Goal: Task Accomplishment & Management: Complete application form

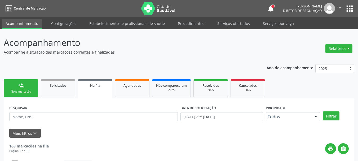
click at [352, 7] on button "apps" at bounding box center [349, 8] width 9 height 9
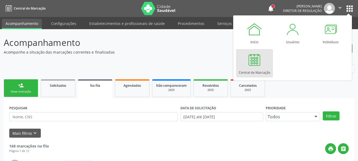
click at [263, 72] on div "Central de Marcação" at bounding box center [255, 71] width 32 height 7
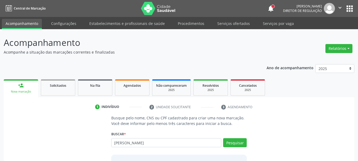
type input "ana karoliy"
click at [349, 7] on button "apps" at bounding box center [349, 8] width 9 height 9
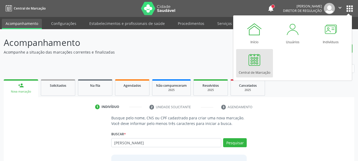
click at [235, 66] on div "Início Usuários Indivíduos Central de Marcação" at bounding box center [292, 47] width 119 height 65
click at [253, 64] on div at bounding box center [255, 60] width 16 height 16
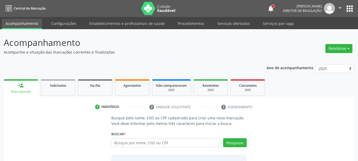
click at [350, 8] on button "apps" at bounding box center [349, 8] width 9 height 9
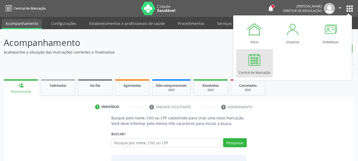
click at [261, 66] on div at bounding box center [255, 60] width 16 height 16
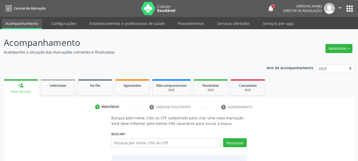
click at [32, 93] on div "Nova marcação" at bounding box center [20, 92] width 27 height 4
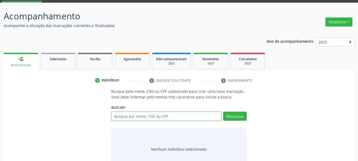
click at [146, 115] on input "text" at bounding box center [166, 116] width 110 height 9
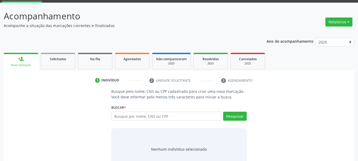
click at [184, 80] on li "2 Unidade solicitante" at bounding box center [182, 80] width 72 height 9
click at [237, 86] on div "1 Indivíduo 2 Unidade solicitante 3 Agendamento Busque pelo nome, CNS ou CPF ca…" at bounding box center [179, 125] width 351 height 98
click at [134, 63] on link "Agendados" at bounding box center [132, 61] width 34 height 16
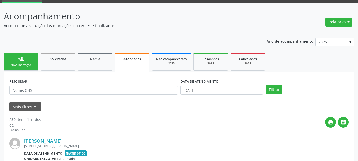
click at [26, 78] on label "PESQUISAR" at bounding box center [18, 81] width 18 height 8
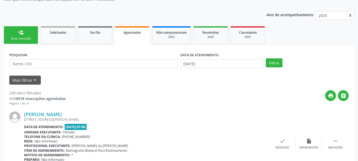
click at [25, 39] on div "Nova marcação" at bounding box center [21, 39] width 27 height 4
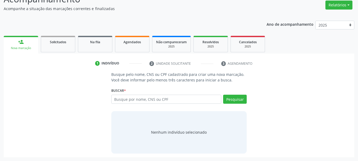
scroll to position [43, 0]
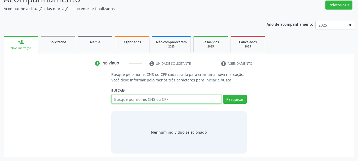
click at [141, 103] on input "text" at bounding box center [166, 99] width 110 height 9
paste input "700802961944381"
type input "700802961944381"
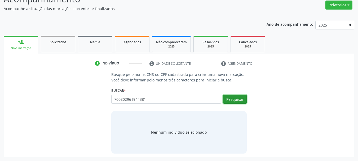
click at [226, 101] on button "Pesquisar" at bounding box center [235, 99] width 24 height 9
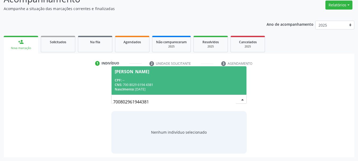
click at [149, 79] on div "CPF: --" at bounding box center [179, 80] width 129 height 5
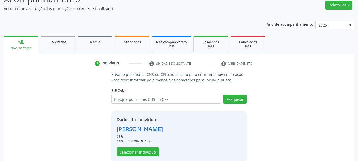
scroll to position [52, 0]
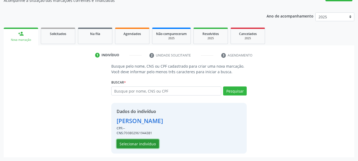
click at [145, 145] on button "Selecionar indivíduo" at bounding box center [138, 143] width 42 height 9
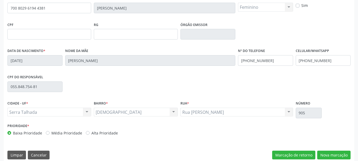
scroll to position [127, 0]
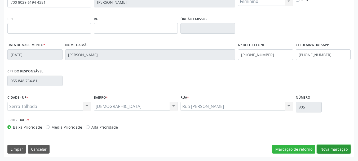
click at [334, 149] on button "Nova marcação" at bounding box center [333, 149] width 33 height 9
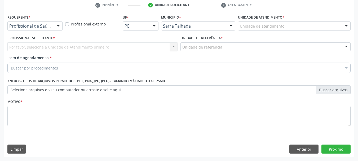
scroll to position [102, 0]
drag, startPoint x: 40, startPoint y: 26, endPoint x: 40, endPoint y: 36, distance: 9.8
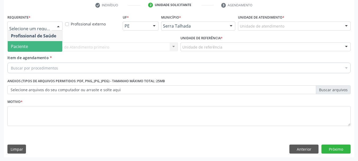
click at [35, 49] on span "Paciente" at bounding box center [35, 46] width 55 height 11
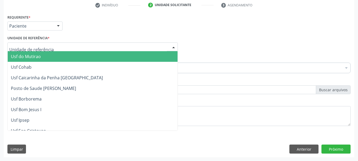
click at [37, 44] on div at bounding box center [92, 46] width 171 height 9
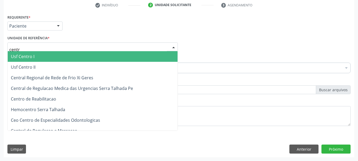
type input "centro"
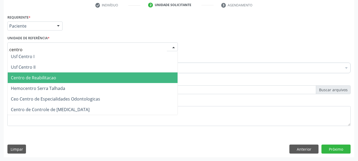
click at [35, 83] on span "Centro de Reabilitacao" at bounding box center [93, 77] width 170 height 11
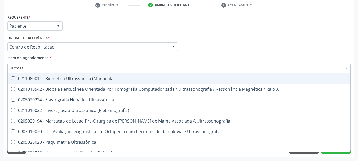
type input "ultrasso"
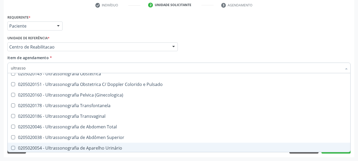
scroll to position [53, 0]
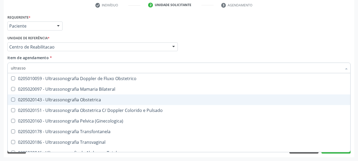
click at [108, 100] on div "0205020143 - Ultrassonografia Obstetrica" at bounding box center [179, 100] width 337 height 4
checkbox Obstetrica "true"
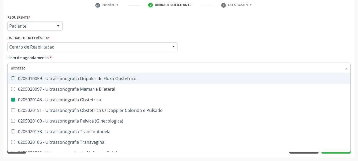
click at [231, 38] on div "Profissional Solicitante Por favor, selecione a Unidade de Atendimento primeiro…" at bounding box center [179, 44] width 346 height 21
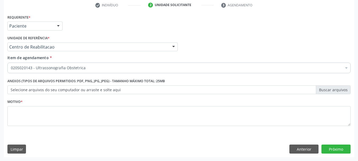
scroll to position [0, 0]
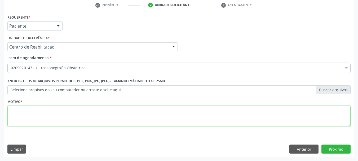
click at [103, 121] on textarea at bounding box center [178, 116] width 343 height 20
type textarea "..."
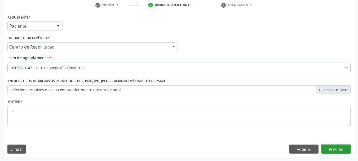
click at [328, 151] on button "Próximo" at bounding box center [336, 149] width 29 height 9
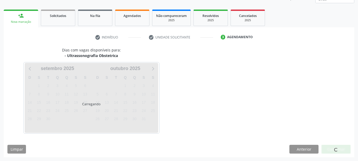
scroll to position [70, 0]
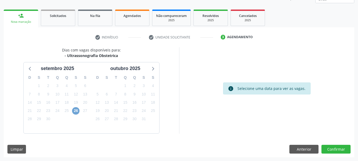
click at [74, 111] on span "26" at bounding box center [75, 110] width 7 height 7
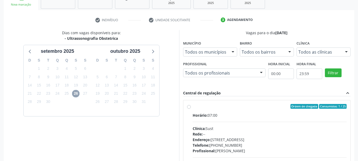
scroll to position [96, 0]
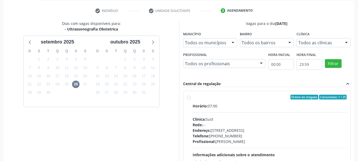
click at [193, 98] on label "Ordem de chegada Consumidos: 1 / 25 Horário: 07:00 Clínica: Sust Rede: -- Ender…" at bounding box center [270, 135] width 154 height 81
click at [190, 98] on input "Ordem de chegada Consumidos: 1 / 25 Horário: 07:00 Clínica: Sust Rede: -- Ender…" at bounding box center [189, 97] width 4 height 5
radio input "true"
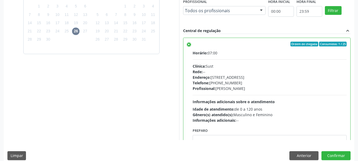
scroll to position [26, 0]
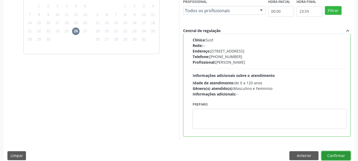
click at [343, 158] on button "Confirmar" at bounding box center [336, 155] width 29 height 9
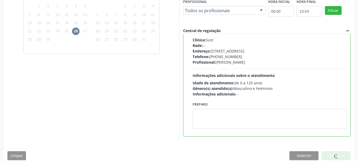
scroll to position [14, 0]
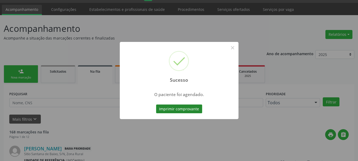
click at [167, 113] on button "Imprimir comprovante" at bounding box center [179, 108] width 46 height 9
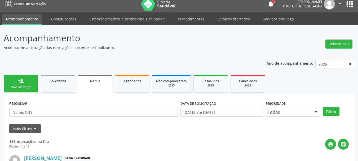
scroll to position [0, 0]
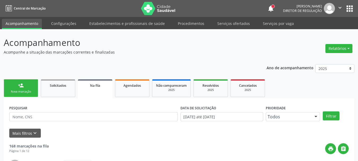
click at [347, 7] on button "apps" at bounding box center [349, 8] width 9 height 9
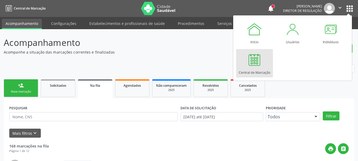
click at [262, 67] on link "Central de Marcação" at bounding box center [254, 63] width 37 height 28
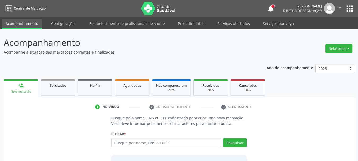
click at [139, 143] on input "text" at bounding box center [166, 142] width 110 height 9
click at [149, 142] on input "text" at bounding box center [166, 142] width 110 height 9
type input "12259268404"
click at [244, 141] on button "Pesquisar" at bounding box center [235, 142] width 24 height 9
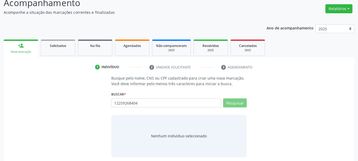
scroll to position [43, 0]
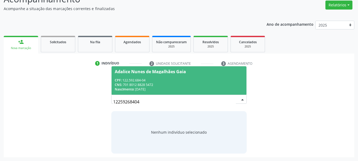
click at [230, 102] on input "12259268404" at bounding box center [174, 102] width 123 height 11
click at [137, 80] on div "CPF: 122.592.684-04" at bounding box center [179, 80] width 129 height 5
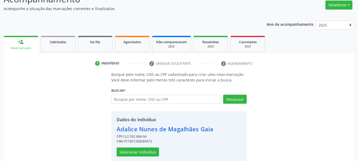
click at [137, 137] on div "CPF: 122.592.684-04" at bounding box center [165, 136] width 97 height 5
click at [137, 154] on button "Selecionar indivíduo" at bounding box center [138, 151] width 42 height 9
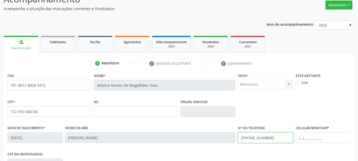
click at [221, 143] on div "Data de nascimento * [DATE] Nome da mãe [PERSON_NAME] Nº do Telefone [PHONE_NUM…" at bounding box center [179, 137] width 346 height 26
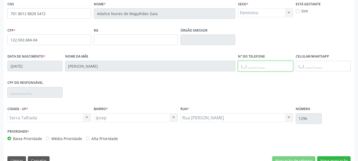
scroll to position [127, 0]
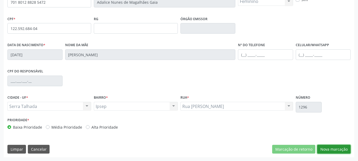
click at [345, 149] on button "Nova marcação" at bounding box center [333, 149] width 33 height 9
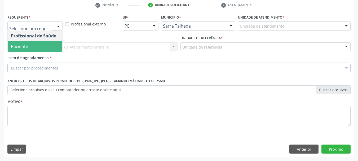
click at [42, 43] on span "Paciente" at bounding box center [35, 46] width 55 height 11
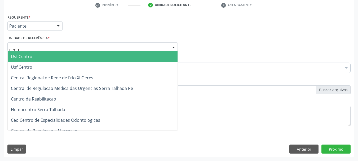
type input "centro"
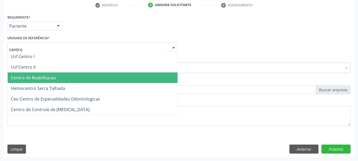
click at [63, 76] on span "Centro de Reabilitacao" at bounding box center [93, 77] width 170 height 11
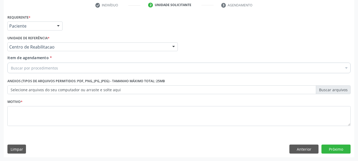
click at [34, 72] on div "Buscar por procedimentos" at bounding box center [178, 68] width 343 height 11
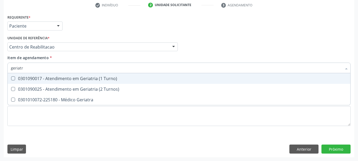
type input "geriatra"
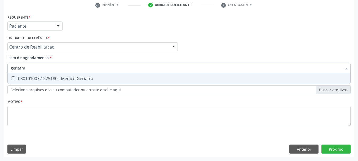
click at [34, 78] on div "0301010072-225180 - Médico Geriatra" at bounding box center [179, 78] width 337 height 4
checkbox Geriatra "true"
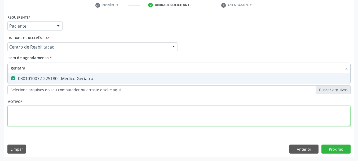
click at [46, 114] on div "Requerente * Paciente Profissional de Saúde Paciente Nenhum resultado encontrad…" at bounding box center [178, 73] width 343 height 120
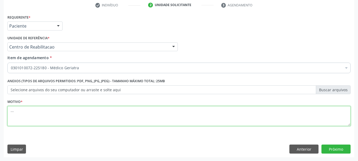
type textarea "..."
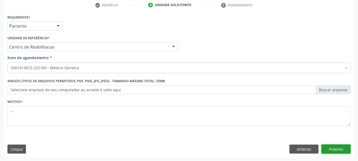
click at [338, 150] on button "Próximo" at bounding box center [336, 149] width 29 height 9
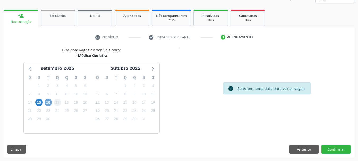
drag, startPoint x: 50, startPoint y: 102, endPoint x: 58, endPoint y: 102, distance: 7.4
click at [50, 102] on span "16" at bounding box center [48, 102] width 7 height 7
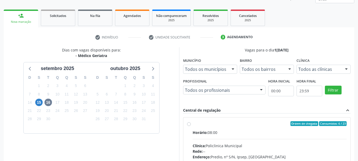
click at [193, 123] on label "Ordem de chegada Consumidos: 6 / 23 Horário: 08:00 Clínica: Policlinica Municip…" at bounding box center [270, 161] width 154 height 81
click at [189, 123] on input "Ordem de chegada Consumidos: 6 / 23 Horário: 08:00 Clínica: Policlinica Municip…" at bounding box center [189, 123] width 4 height 5
radio input "true"
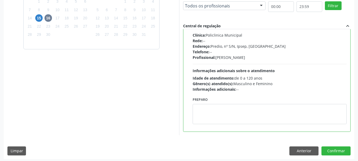
scroll to position [156, 0]
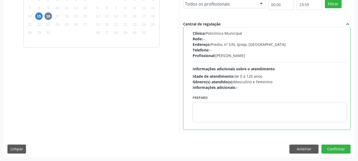
click at [344, 155] on div "Dias com vagas disponíveis para: - Médico Geriatra setembro 2025 D S T Q Q S S …" at bounding box center [179, 59] width 351 height 196
click at [343, 149] on button "Confirmar" at bounding box center [336, 149] width 29 height 9
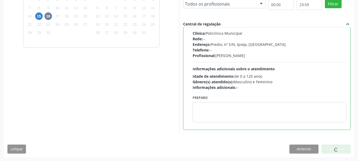
scroll to position [14, 0]
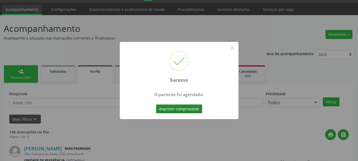
click at [167, 109] on button "Imprimir comprovante" at bounding box center [179, 108] width 46 height 9
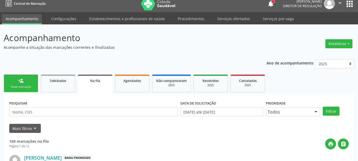
scroll to position [0, 0]
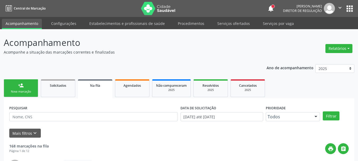
click at [354, 6] on button "apps" at bounding box center [349, 8] width 9 height 9
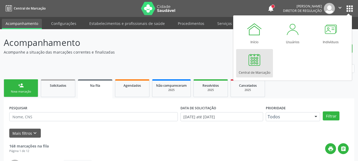
click at [260, 65] on div at bounding box center [255, 60] width 16 height 16
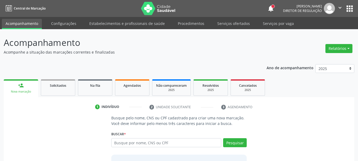
scroll to position [43, 0]
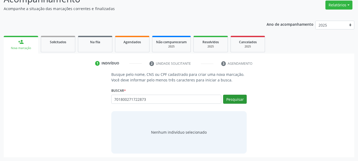
type input "701800271722873"
click at [237, 99] on button "Pesquisar" at bounding box center [235, 99] width 24 height 9
type input "701800271722873"
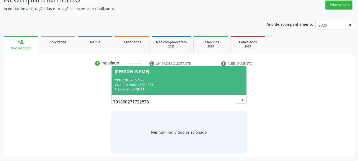
click at [161, 81] on div "CPF: 030.225.574-50" at bounding box center [179, 80] width 129 height 5
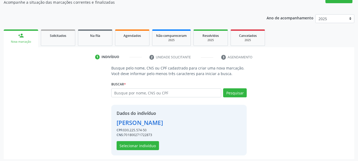
scroll to position [52, 0]
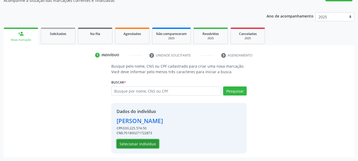
click at [149, 142] on button "Selecionar indivíduo" at bounding box center [138, 143] width 42 height 9
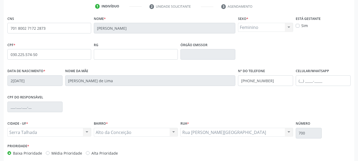
scroll to position [105, 0]
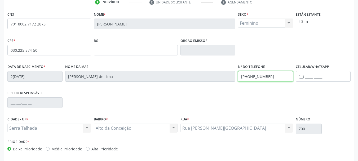
click at [165, 80] on div "Data de nascimento * [DATE] Nome da mãe [PERSON_NAME] de Lima Nº do Telefone [P…" at bounding box center [179, 76] width 346 height 26
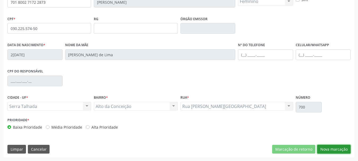
click at [342, 146] on button "Nova marcação" at bounding box center [333, 149] width 33 height 9
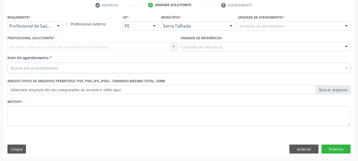
scroll to position [102, 0]
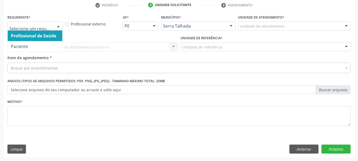
click at [59, 27] on div at bounding box center [58, 26] width 8 height 9
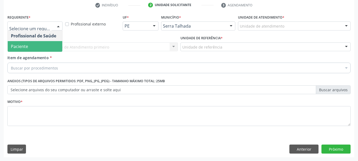
click at [39, 46] on span "Paciente" at bounding box center [35, 46] width 55 height 11
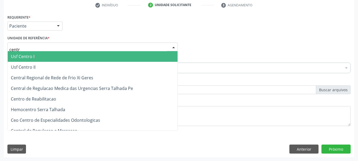
type input "centro"
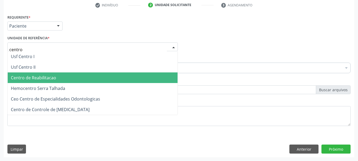
click at [35, 78] on span "Centro de Reabilitacao" at bounding box center [33, 78] width 45 height 6
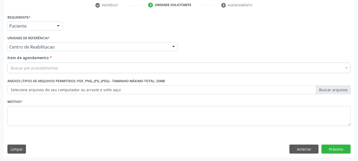
click at [21, 65] on div "Buscar por procedimentos" at bounding box center [178, 68] width 343 height 11
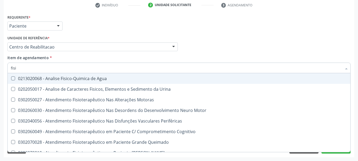
type input "fisio"
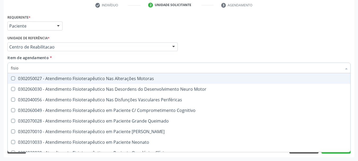
click at [56, 81] on span "0302050027 - Atendimento Fisioterapêutico Nas Alterações Motoras" at bounding box center [201, 78] width 386 height 11
checkbox Motoras "true"
click at [215, 51] on div "Profissional Solicitante Por favor, selecione a Unidade de Atendimento primeiro…" at bounding box center [179, 44] width 346 height 21
checkbox Motor "true"
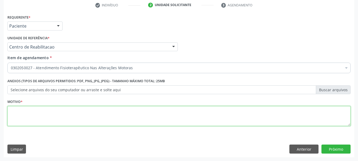
click at [48, 115] on textarea at bounding box center [178, 116] width 343 height 20
type textarea "..."
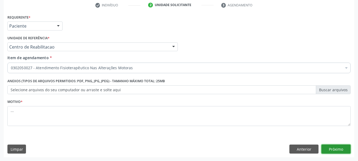
click at [345, 151] on button "Próximo" at bounding box center [336, 149] width 29 height 9
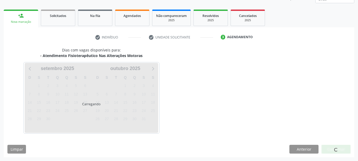
scroll to position [70, 0]
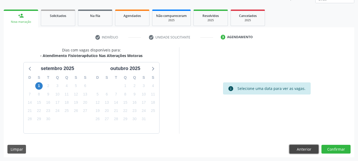
click at [295, 150] on button "Anterior" at bounding box center [304, 149] width 29 height 9
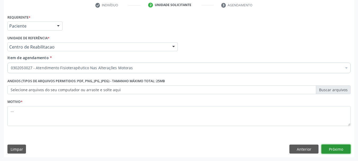
click at [336, 150] on button "Próximo" at bounding box center [336, 149] width 29 height 9
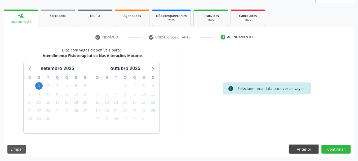
click at [296, 148] on button "Anterior" at bounding box center [304, 149] width 29 height 9
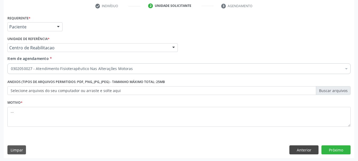
scroll to position [102, 0]
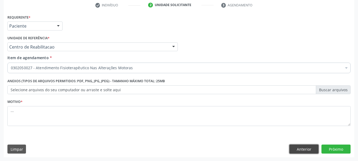
click at [304, 147] on button "Anterior" at bounding box center [304, 149] width 29 height 9
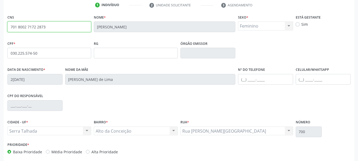
drag, startPoint x: 54, startPoint y: 28, endPoint x: 0, endPoint y: 25, distance: 54.2
click at [0, 25] on div "Acompanhamento Acompanhe a situação das marcações correntes e finalizadas Relat…" at bounding box center [179, 56] width 358 height 258
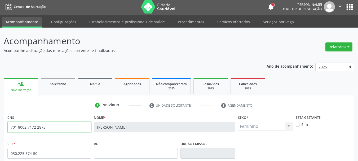
scroll to position [0, 0]
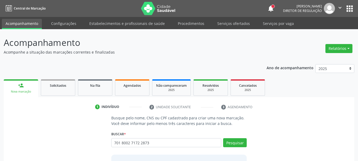
type input "701 8002 7172 2873"
click at [236, 141] on button "Pesquisar" at bounding box center [235, 142] width 24 height 9
click at [237, 141] on div "701 8002 7172 2873 Busque por nome, CNS ou CPF [PERSON_NAME] CPF: 030.225.574-5…" at bounding box center [179, 144] width 136 height 13
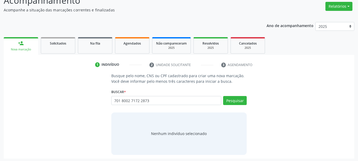
scroll to position [43, 0]
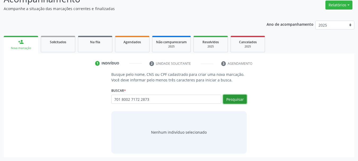
click at [236, 99] on button "Pesquisar" at bounding box center [235, 99] width 24 height 9
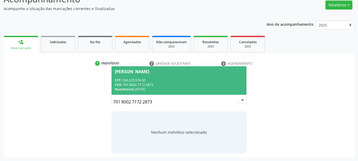
click at [155, 84] on div "CNS: 701 8002 7172 2873" at bounding box center [179, 84] width 129 height 5
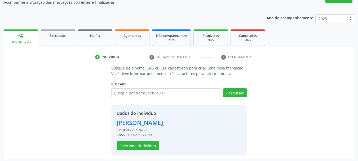
scroll to position [52, 0]
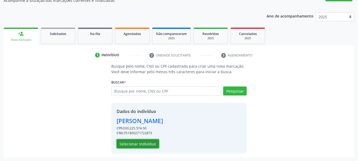
click at [142, 142] on button "Selecionar indivíduo" at bounding box center [138, 143] width 42 height 9
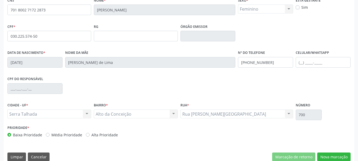
scroll to position [127, 0]
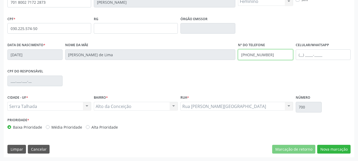
drag, startPoint x: 282, startPoint y: 55, endPoint x: 160, endPoint y: 67, distance: 122.3
click at [160, 67] on div "Data de nascimento * 2[DATE] Nome da mãe [PERSON_NAME] de Lima Nº do Telefone […" at bounding box center [179, 54] width 346 height 26
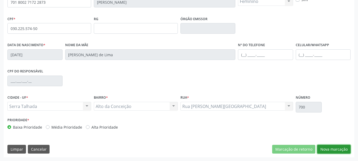
click at [340, 152] on button "Nova marcação" at bounding box center [333, 149] width 33 height 9
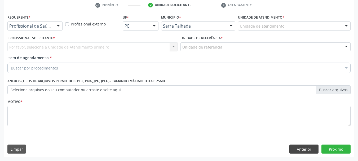
scroll to position [102, 0]
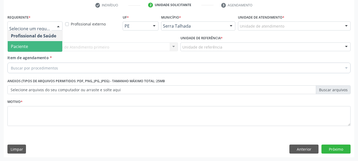
click at [31, 44] on span "Paciente" at bounding box center [35, 46] width 55 height 11
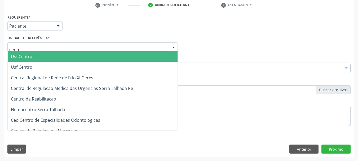
type input "centro"
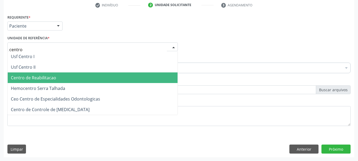
click at [41, 74] on span "Centro de Reabilitacao" at bounding box center [93, 77] width 170 height 11
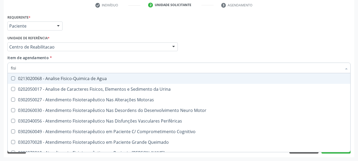
type input "fisio"
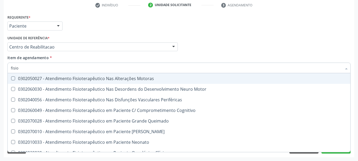
click at [47, 83] on span "0302050027 - Atendimento Fisioterapêutico Nas Alterações Motoras" at bounding box center [201, 78] width 386 height 11
checkbox Motoras "true"
click at [215, 50] on div "Profissional Solicitante Por favor, selecione a Unidade de Atendimento primeiro…" at bounding box center [179, 44] width 346 height 21
checkbox Motor "true"
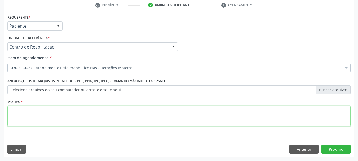
click at [24, 114] on textarea at bounding box center [178, 116] width 343 height 20
type textarea "..."
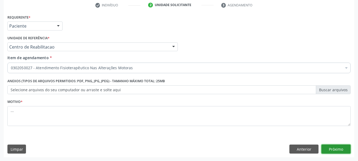
click at [334, 151] on button "Próximo" at bounding box center [336, 149] width 29 height 9
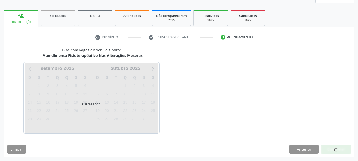
scroll to position [70, 0]
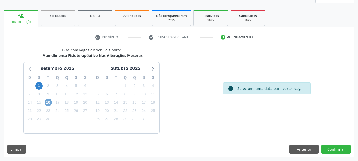
click at [49, 101] on span "16" at bounding box center [48, 102] width 7 height 7
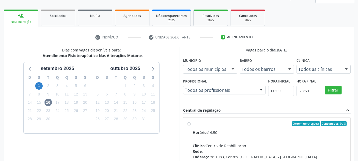
click at [193, 124] on label "Ordem de chegada Consumidos: 0 / 3 Horário: 14:50 Clínica: Centro de Reabilitac…" at bounding box center [270, 161] width 154 height 81
click at [190, 124] on input "Ordem de chegada Consumidos: 0 / 3 Horário: 14:50 Clínica: Centro de Reabilitac…" at bounding box center [189, 123] width 4 height 5
radio input "true"
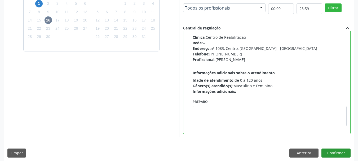
scroll to position [156, 0]
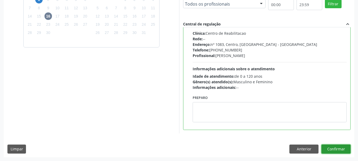
click at [333, 148] on button "Confirmar" at bounding box center [336, 149] width 29 height 9
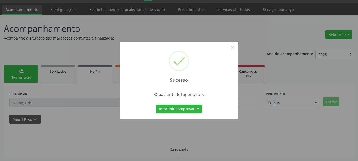
scroll to position [14, 0]
click at [194, 106] on button "Imprimir comprovante" at bounding box center [179, 108] width 46 height 9
